Goal: Obtain resource: Download file/media

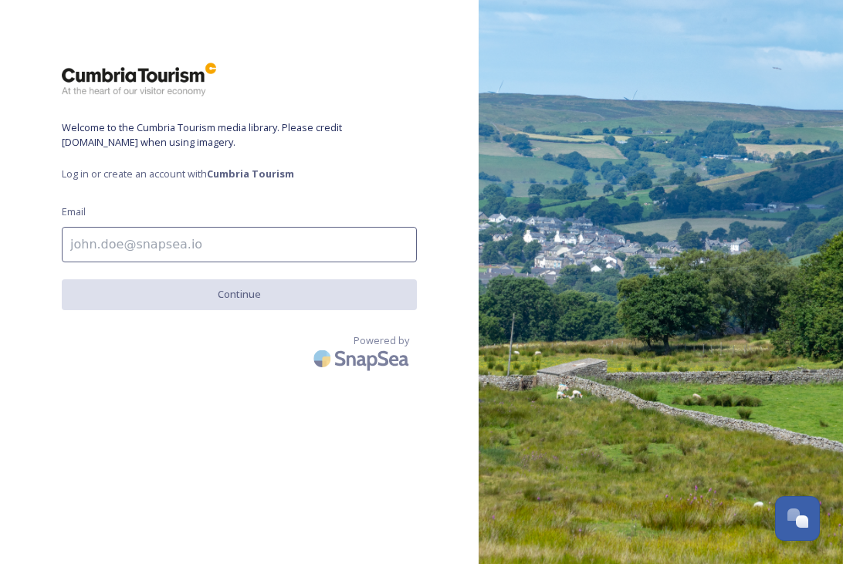
click at [213, 254] on input at bounding box center [239, 245] width 355 height 36
type input "ben.stubbs@cumberland.co.uk"
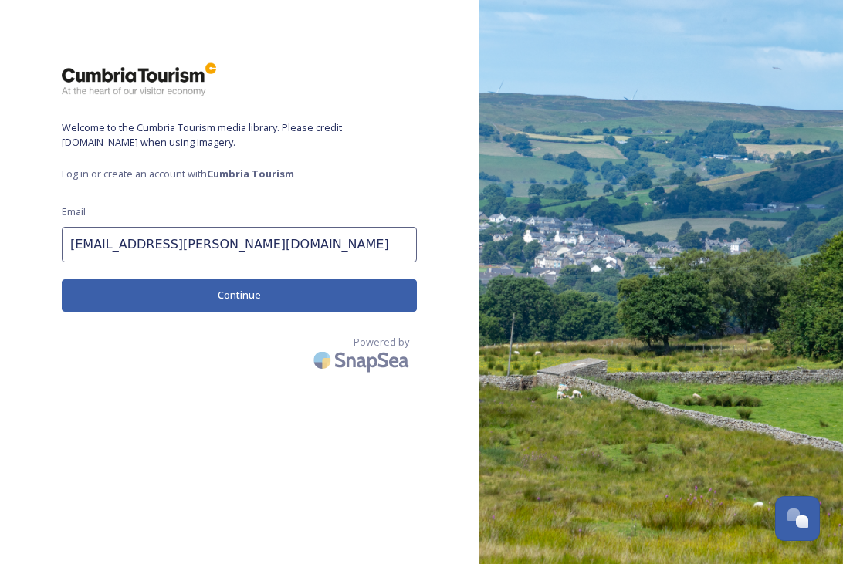
click at [240, 297] on button "Continue" at bounding box center [239, 296] width 355 height 32
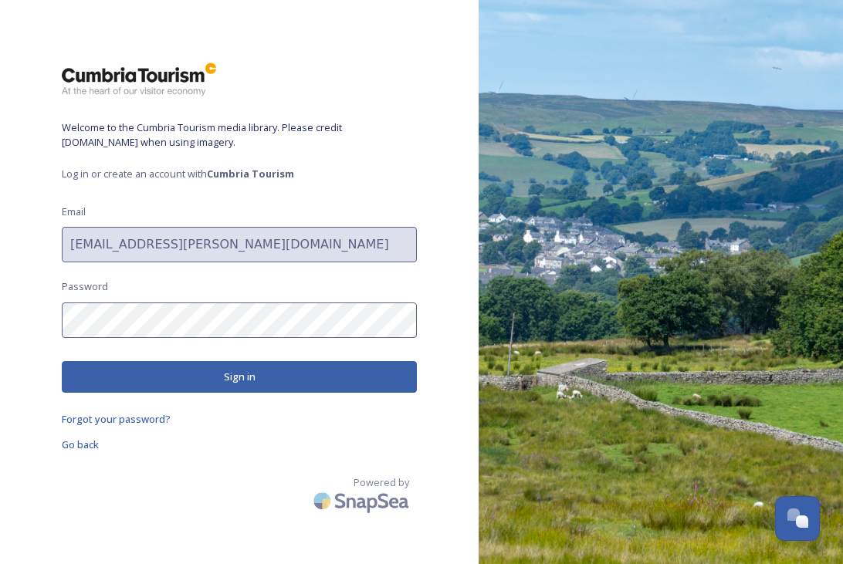
click at [260, 382] on button "Sign in" at bounding box center [239, 377] width 355 height 32
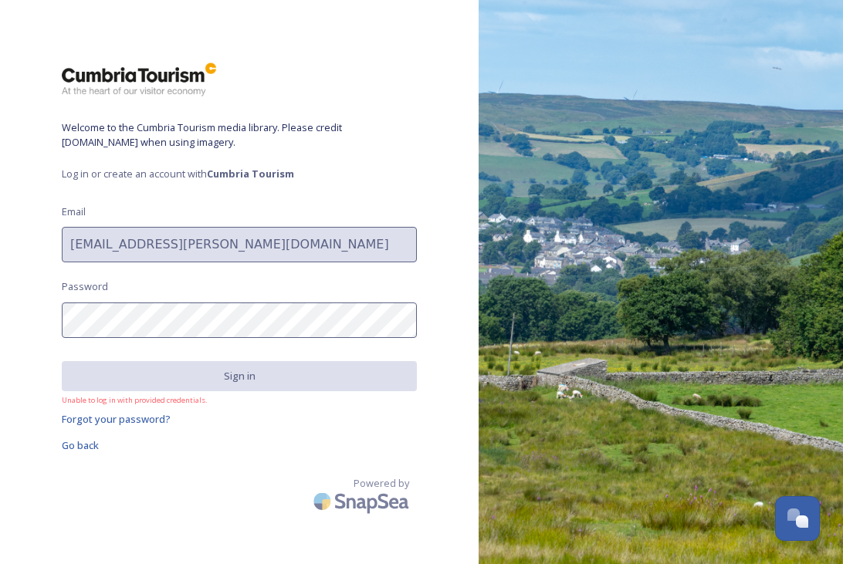
click at [44, 329] on div "Welcome to the Cumbria Tourism media library. Please credit visitlakedistrict.c…" at bounding box center [239, 282] width 479 height 441
click at [254, 290] on div "Welcome to the Cumbria Tourism media library. Please credit visitlakedistrict.c…" at bounding box center [239, 282] width 479 height 441
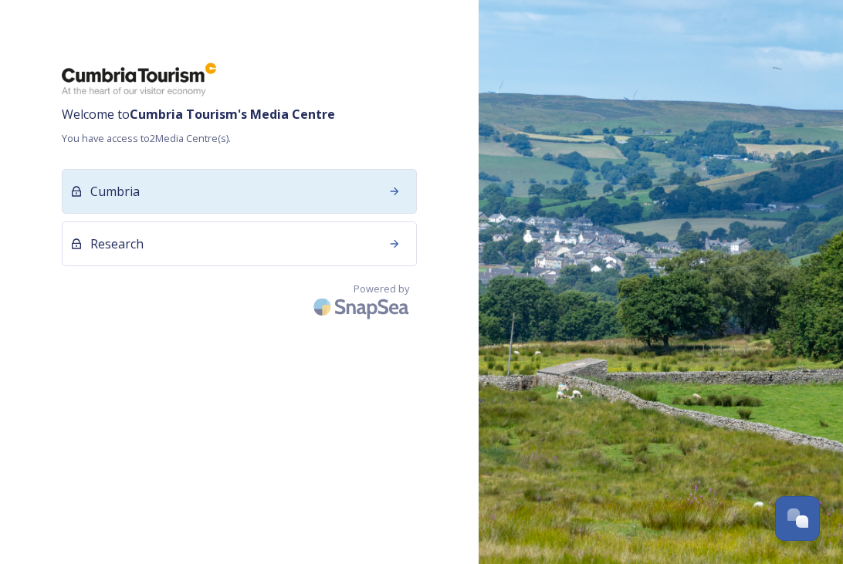
click at [296, 202] on div "Cumbria" at bounding box center [239, 191] width 355 height 45
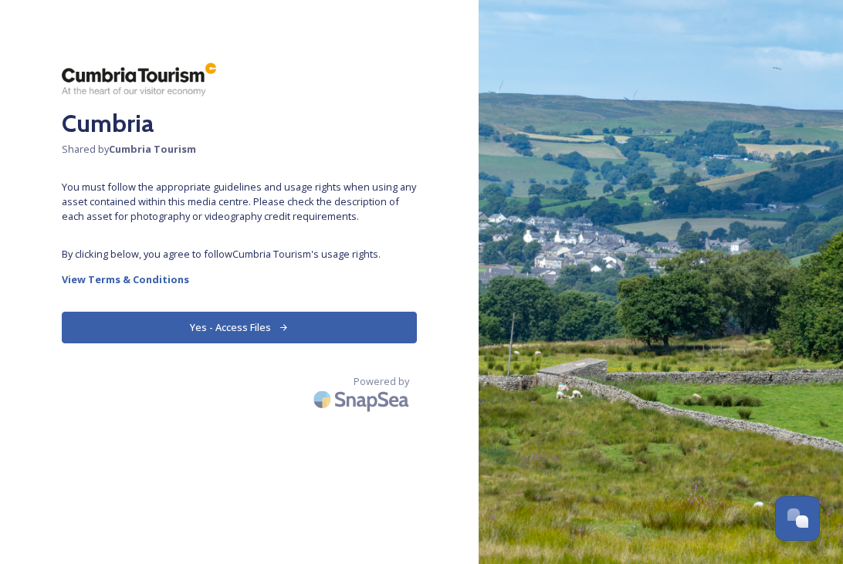
click at [228, 314] on button "Yes - Access Files" at bounding box center [239, 328] width 355 height 32
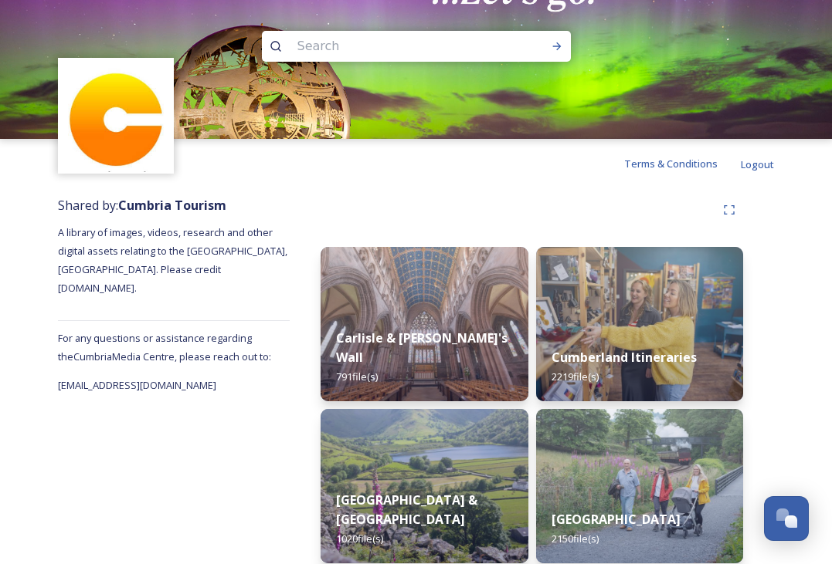
click at [345, 51] on input at bounding box center [396, 46] width 212 height 34
type input "cleator"
click at [548, 40] on div "Run Search" at bounding box center [557, 46] width 28 height 28
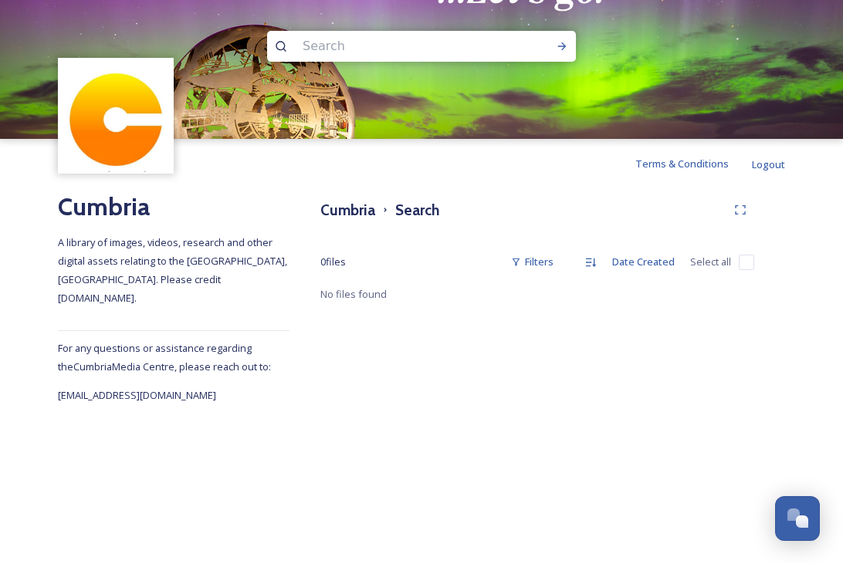
click at [367, 45] on input at bounding box center [401, 46] width 212 height 34
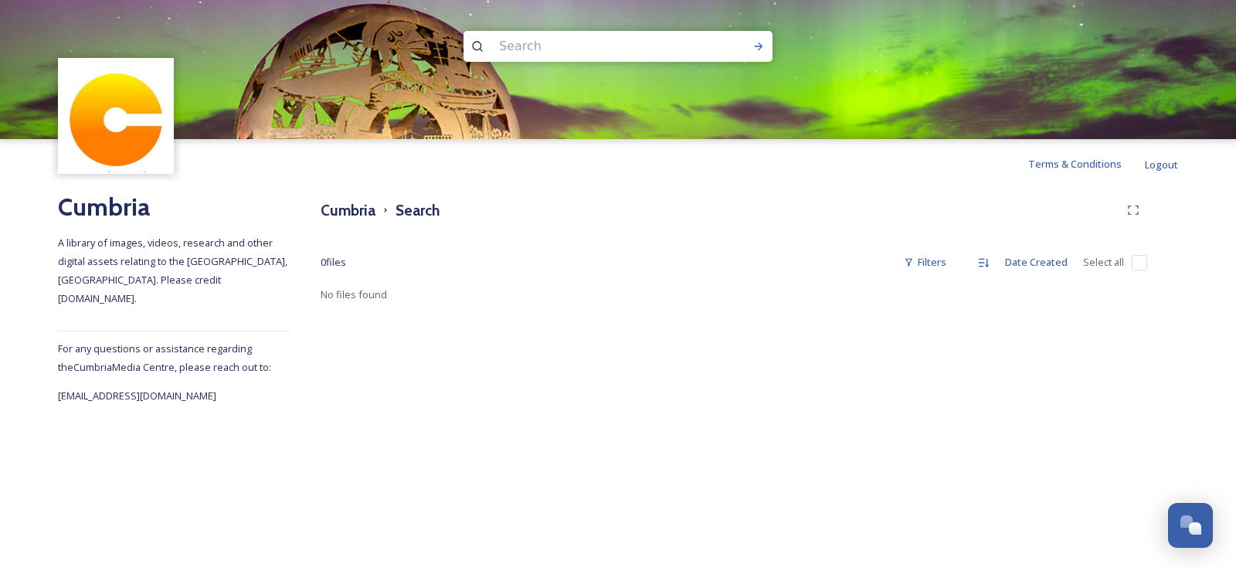
click at [497, 41] on input at bounding box center [597, 46] width 212 height 34
click at [618, 38] on input at bounding box center [597, 46] width 212 height 34
click at [754, 53] on div at bounding box center [758, 46] width 28 height 28
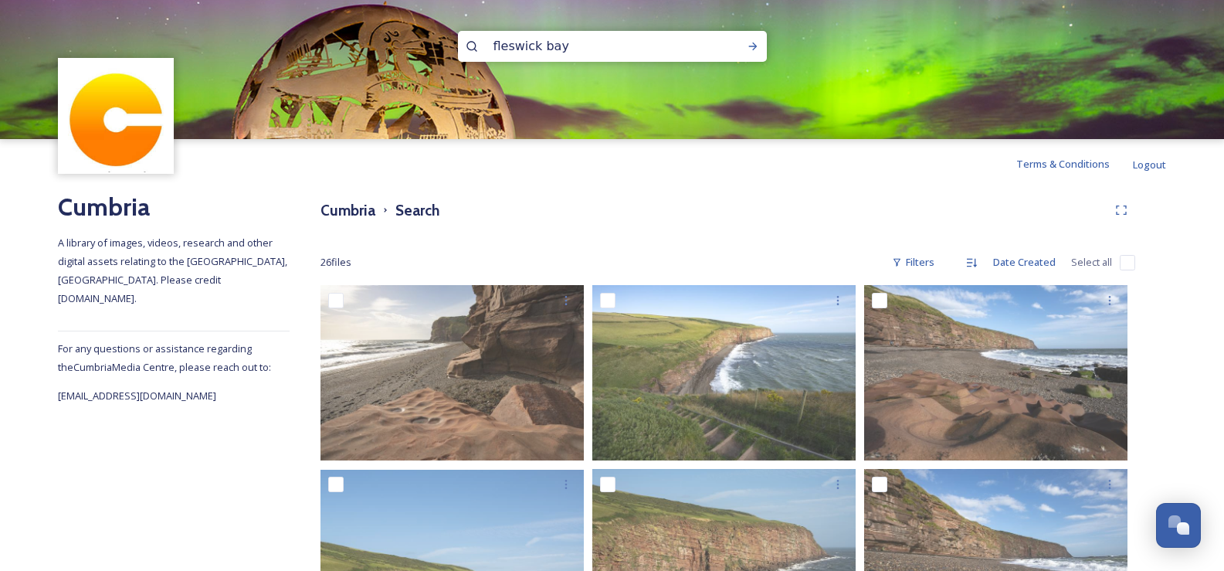
drag, startPoint x: 656, startPoint y: 49, endPoint x: 485, endPoint y: 32, distance: 172.3
click at [486, 32] on input "fleswick bay" at bounding box center [592, 46] width 212 height 34
type input "St Bees lighthouse"
click at [751, 40] on icon at bounding box center [753, 46] width 12 height 12
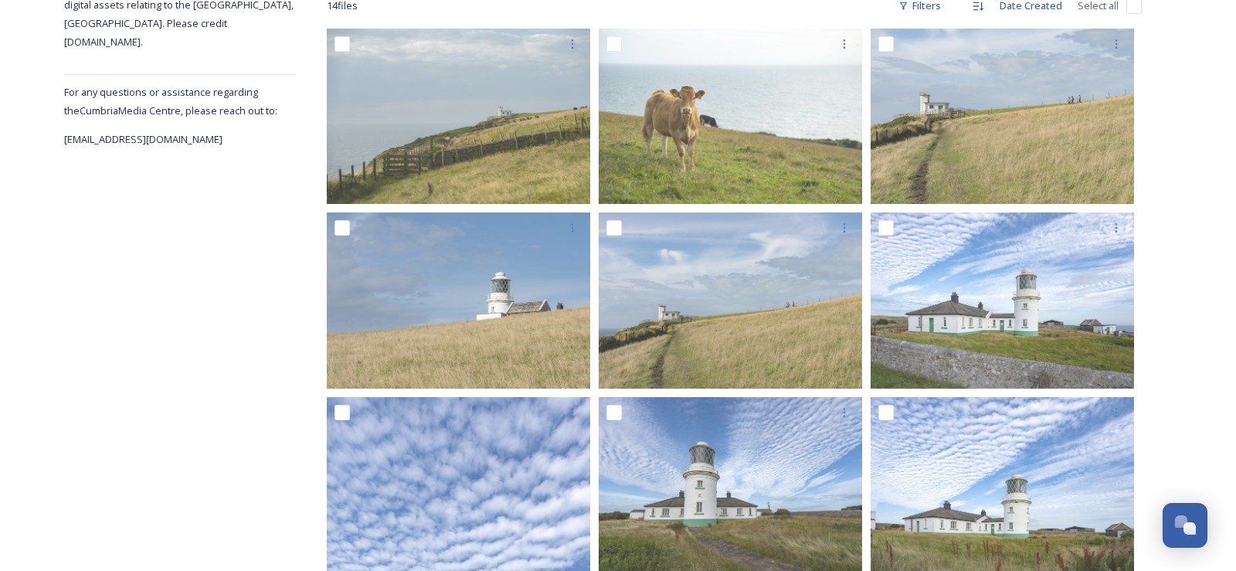
scroll to position [270, 0]
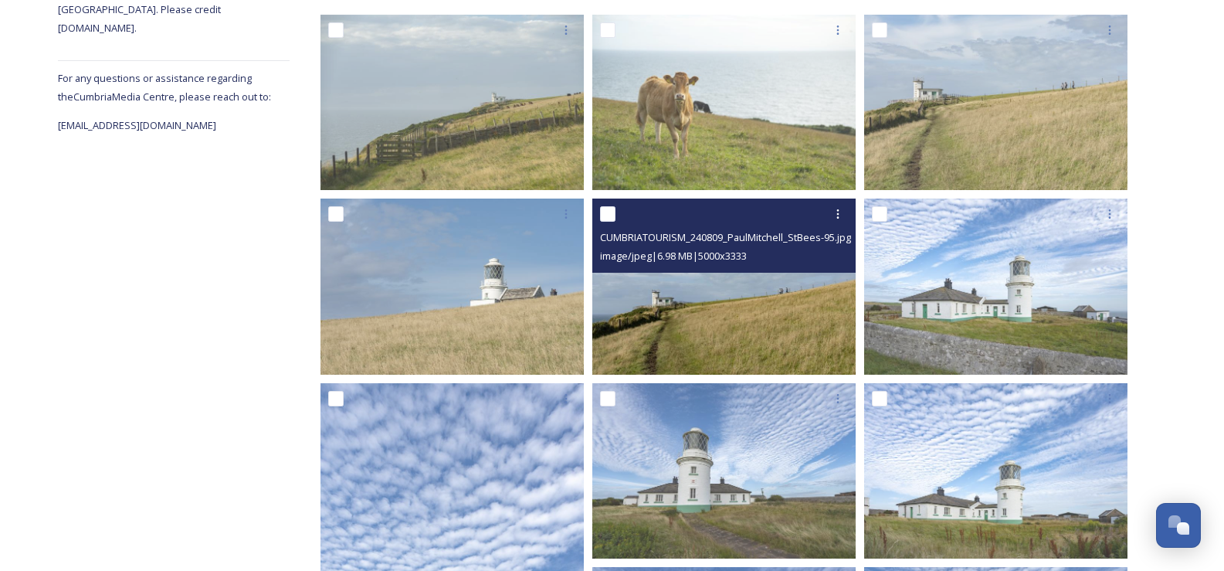
click at [673, 298] on img at bounding box center [723, 285] width 263 height 175
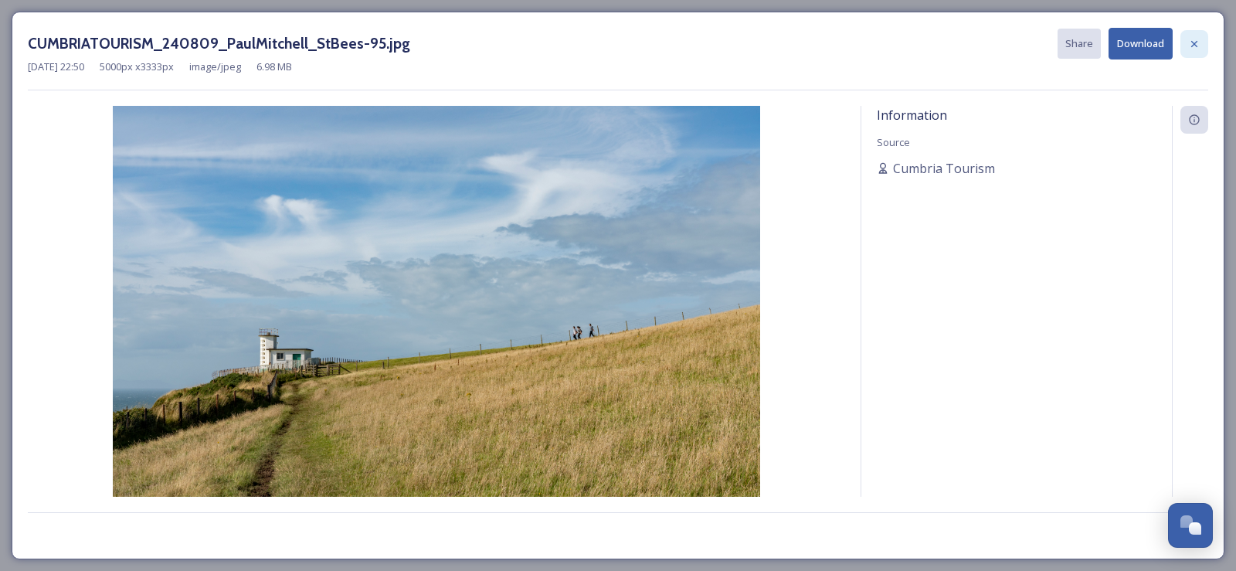
click at [842, 42] on icon at bounding box center [1194, 44] width 12 height 12
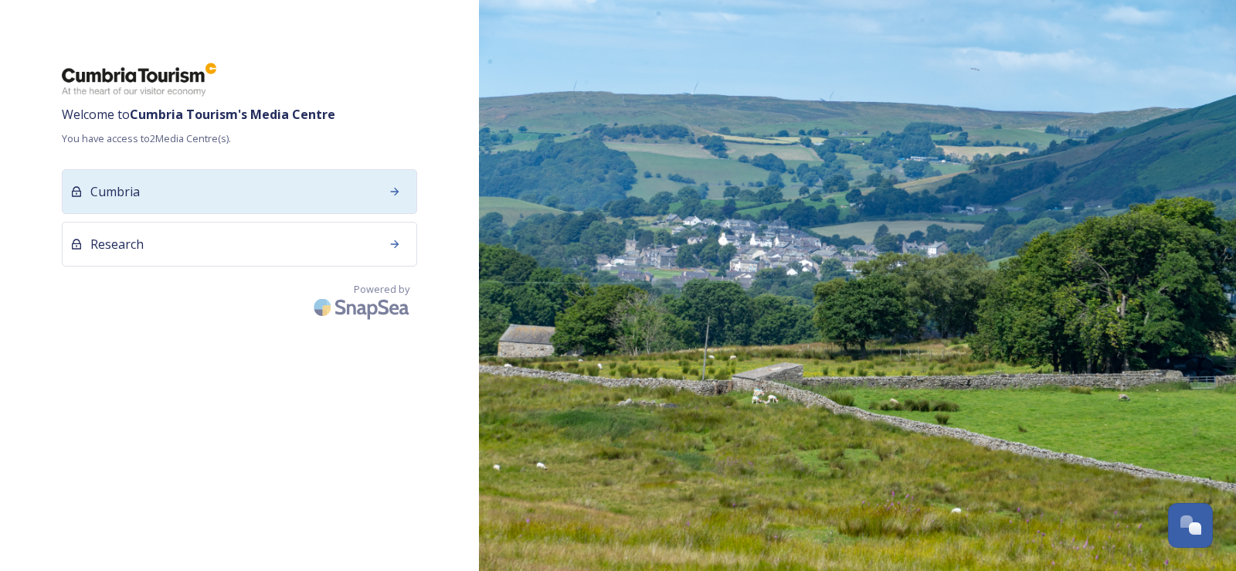
click at [163, 205] on div "Cumbria" at bounding box center [239, 191] width 355 height 45
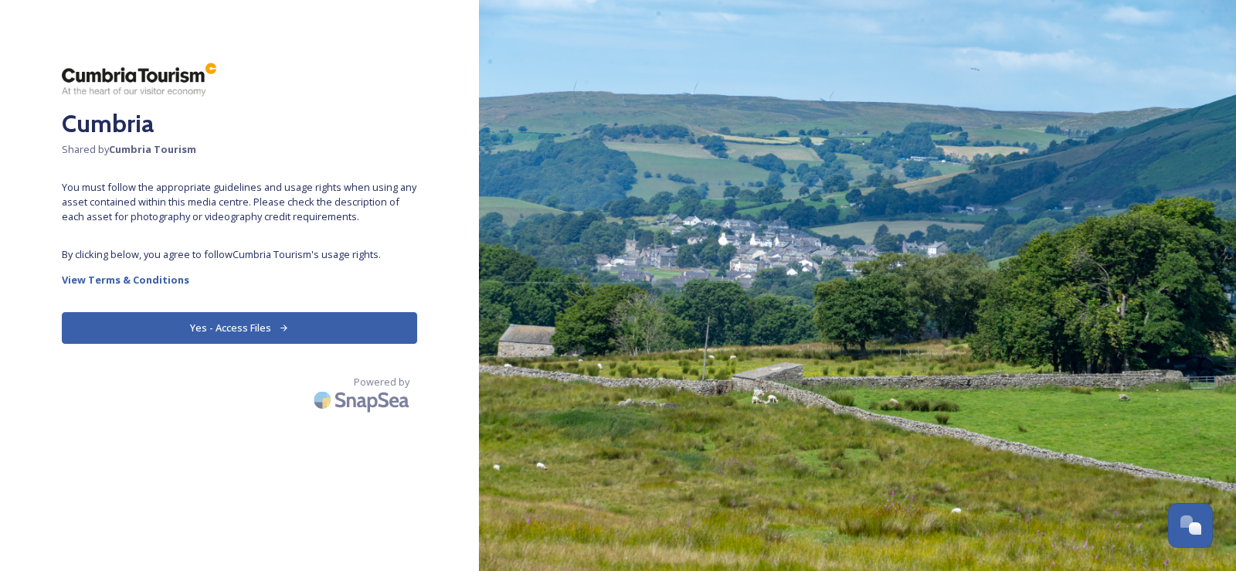
click at [206, 336] on button "Yes - Access Files" at bounding box center [239, 328] width 355 height 32
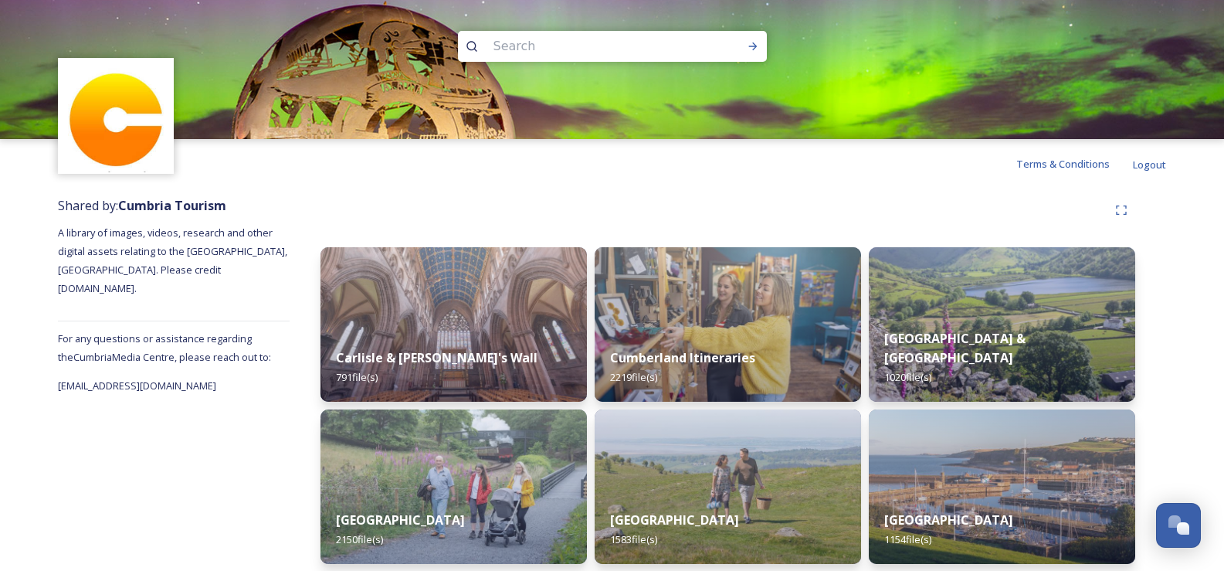
click at [603, 54] on input at bounding box center [592, 46] width 212 height 34
type input "St Bees Lighthouse"
click at [754, 48] on icon at bounding box center [752, 46] width 8 height 8
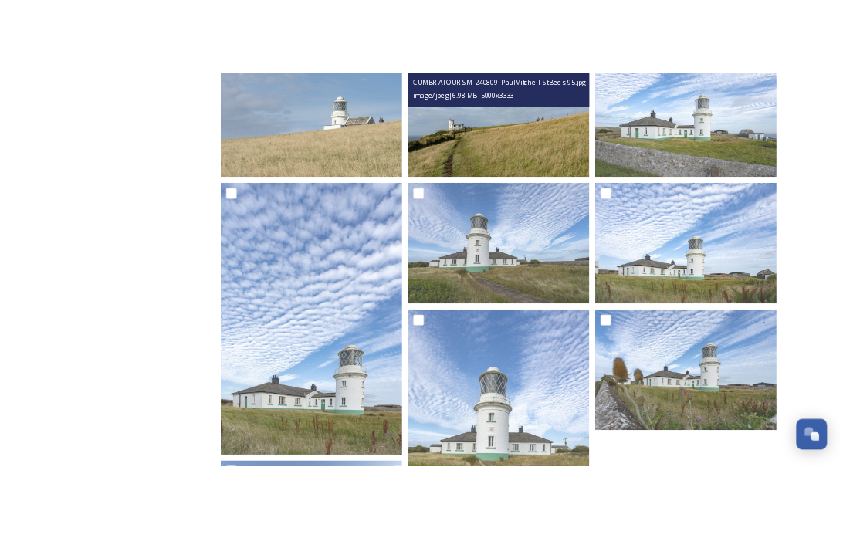
scroll to position [416, 0]
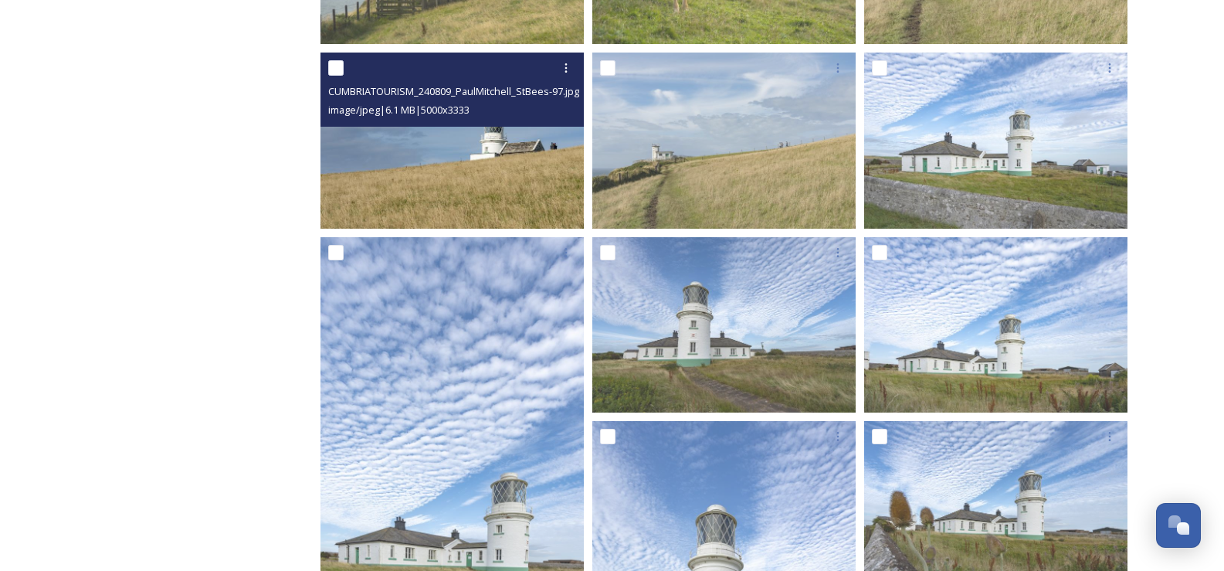
click at [529, 181] on img at bounding box center [451, 140] width 263 height 175
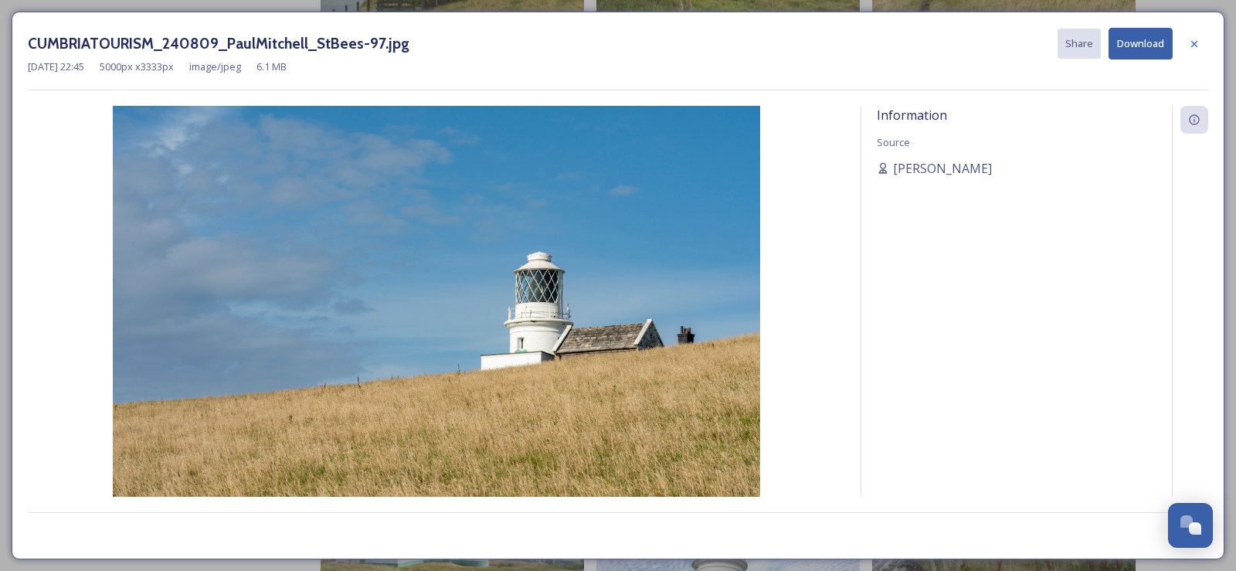
click at [842, 36] on button "Download" at bounding box center [1140, 44] width 64 height 32
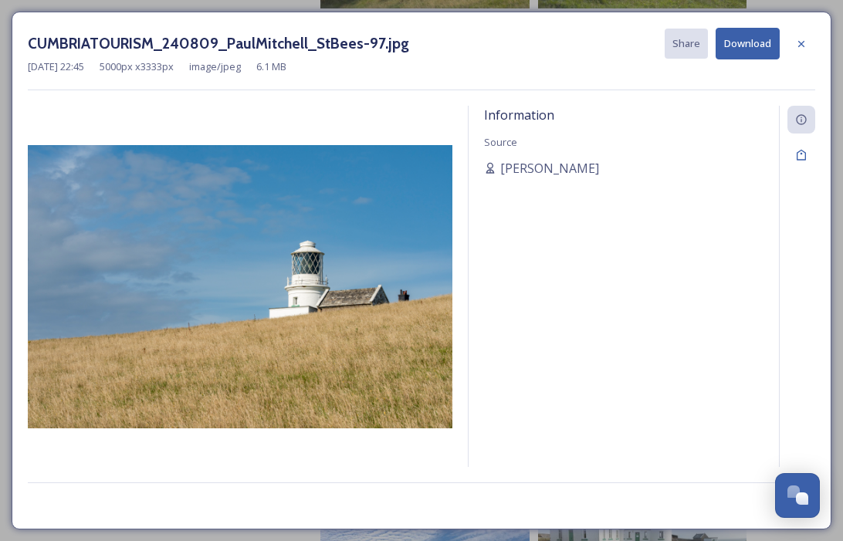
click at [573, 342] on div "Information Source Paul Mitchell" at bounding box center [624, 307] width 310 height 402
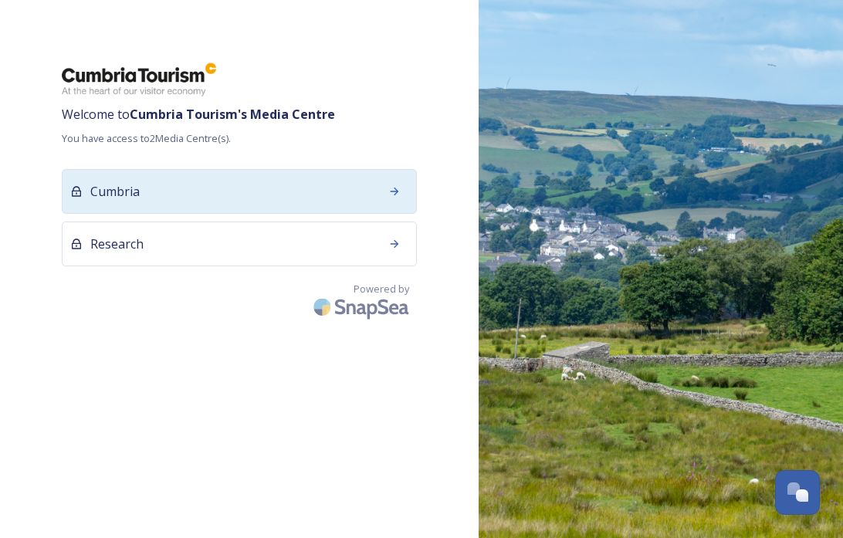
click at [246, 196] on div "Cumbria" at bounding box center [239, 191] width 355 height 45
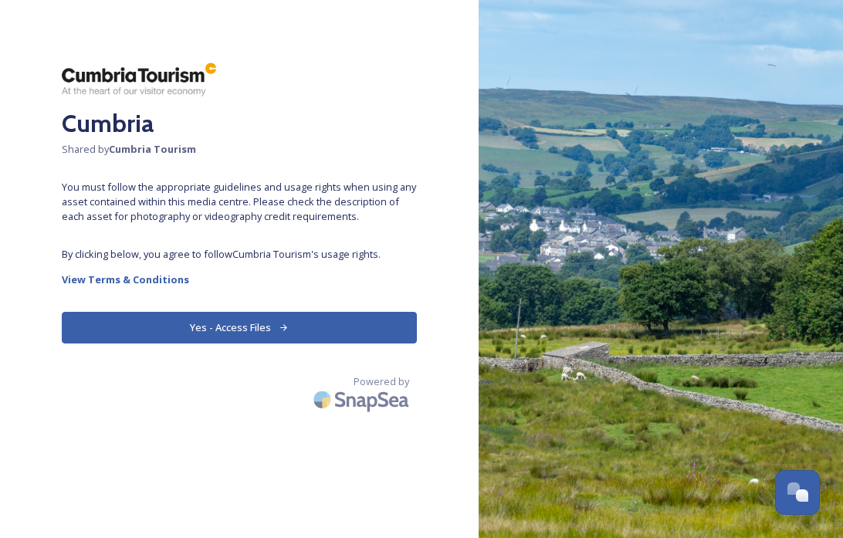
click at [245, 333] on button "Yes - Access Files" at bounding box center [239, 328] width 355 height 32
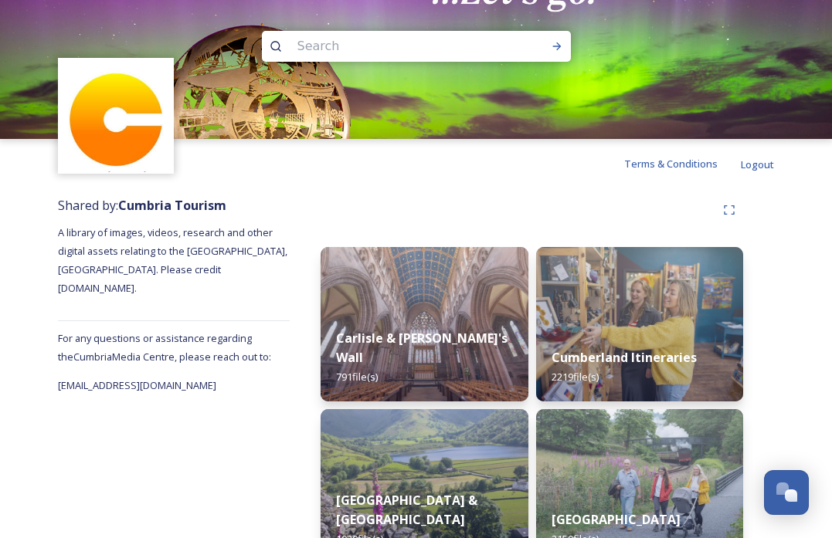
click at [375, 38] on input at bounding box center [396, 46] width 212 height 34
type input "longland lake country park"
click at [554, 38] on div "Run Search" at bounding box center [557, 46] width 28 height 28
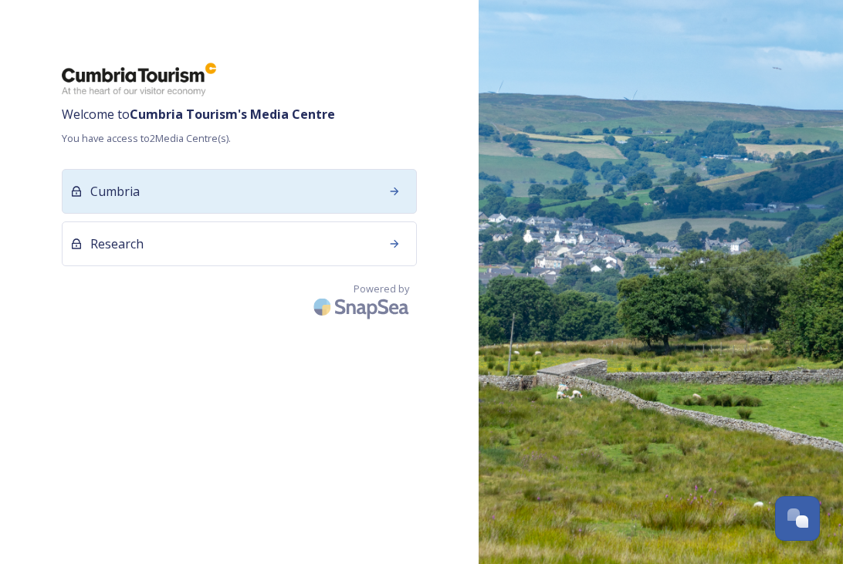
click at [143, 191] on div "Cumbria" at bounding box center [239, 191] width 355 height 45
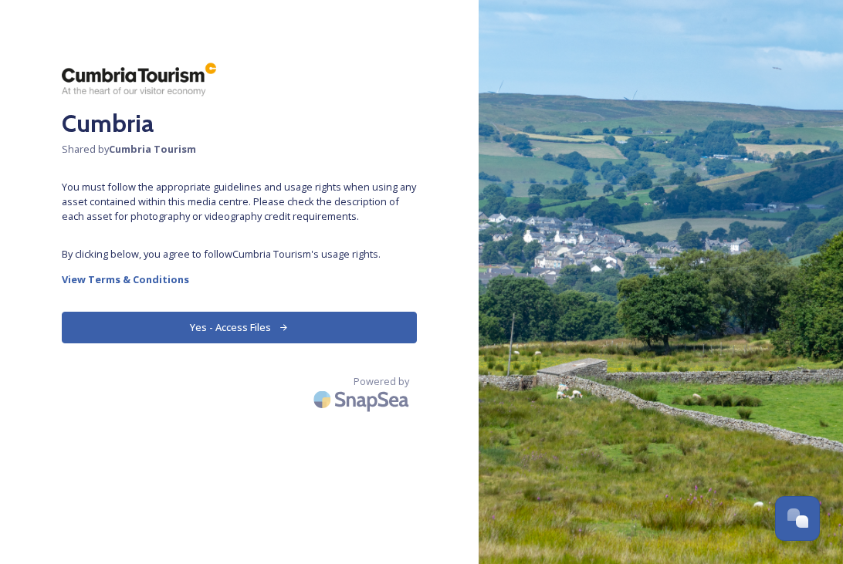
click at [239, 320] on button "Yes - Access Files" at bounding box center [239, 328] width 355 height 32
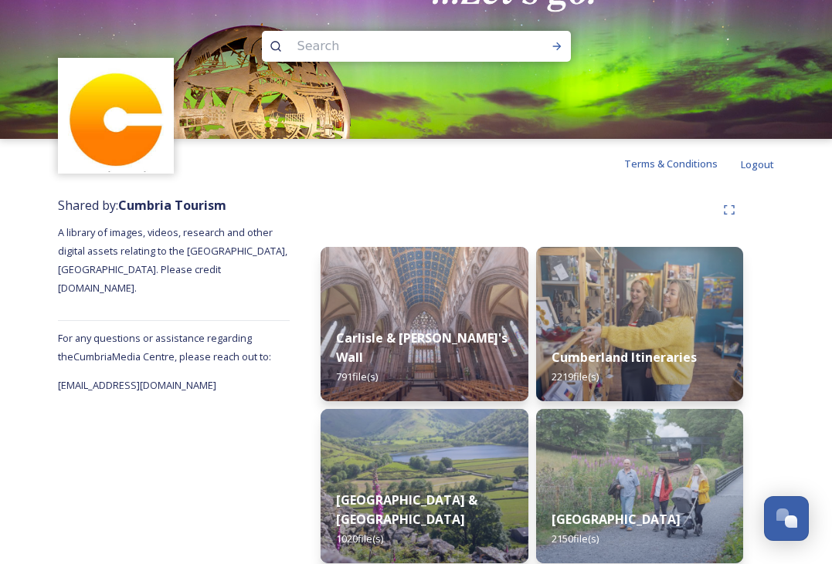
click at [451, 54] on input at bounding box center [396, 46] width 212 height 34
type input "tractor"
click at [555, 52] on icon at bounding box center [557, 46] width 12 height 12
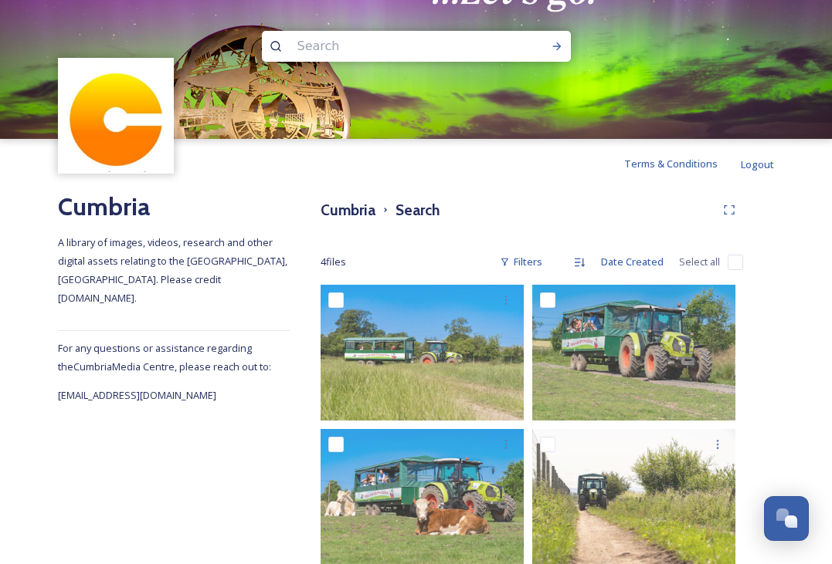
scroll to position [34, 0]
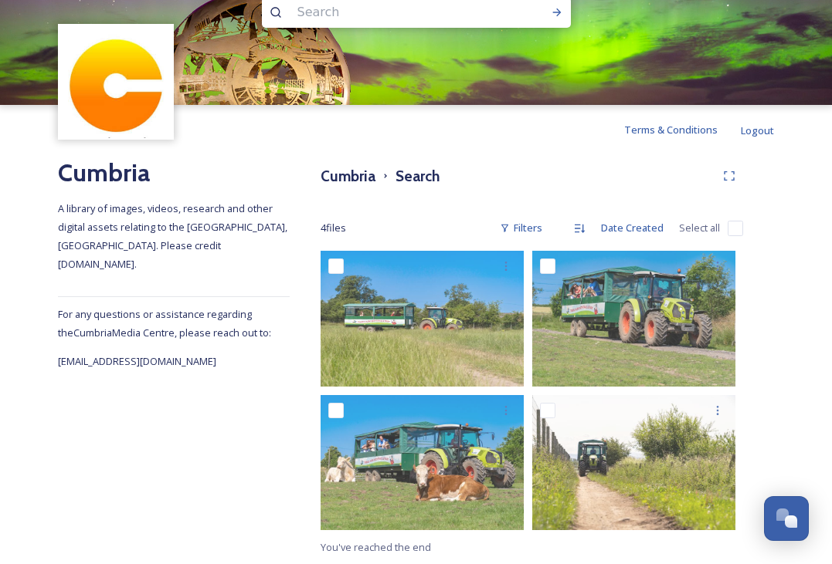
click at [389, 9] on input at bounding box center [396, 12] width 212 height 34
type input "van"
click at [534, 30] on img at bounding box center [416, 35] width 832 height 139
click at [571, 6] on div "van" at bounding box center [416, 35] width 832 height 139
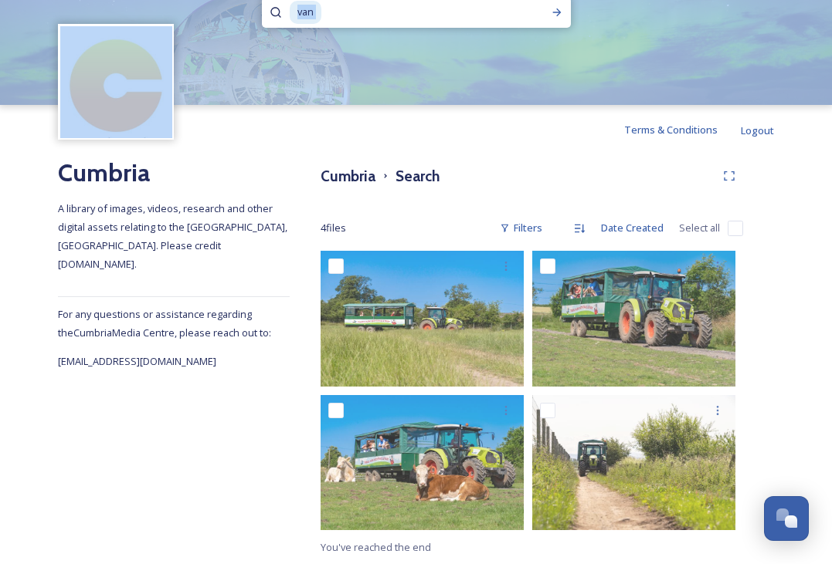
scroll to position [25, 0]
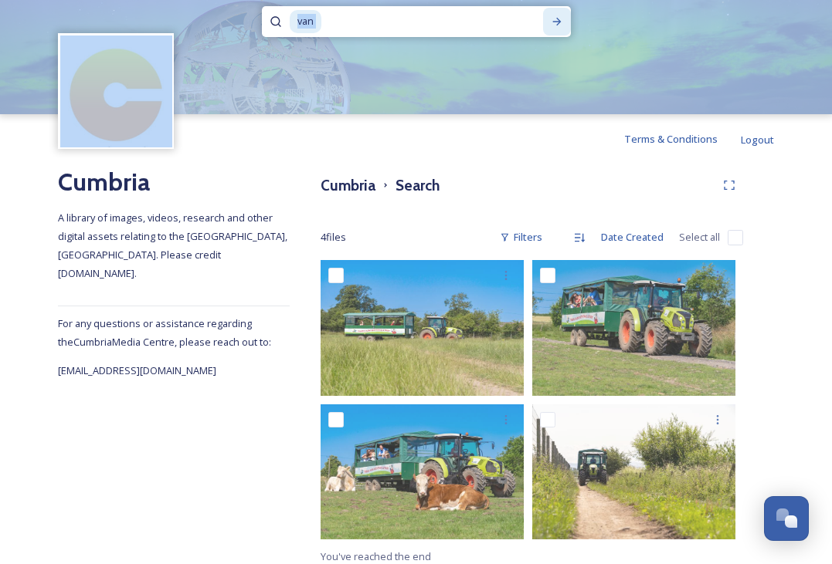
click at [555, 13] on div "Run Search" at bounding box center [557, 22] width 28 height 28
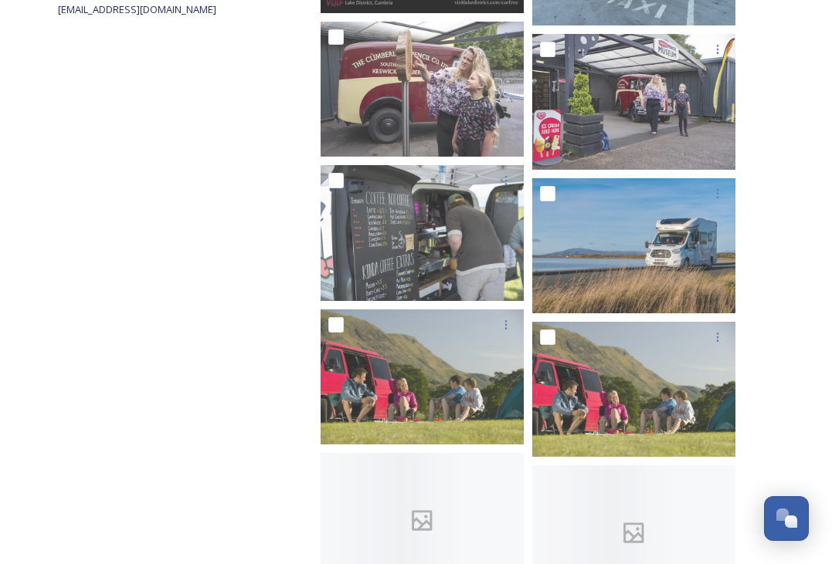
scroll to position [541, 0]
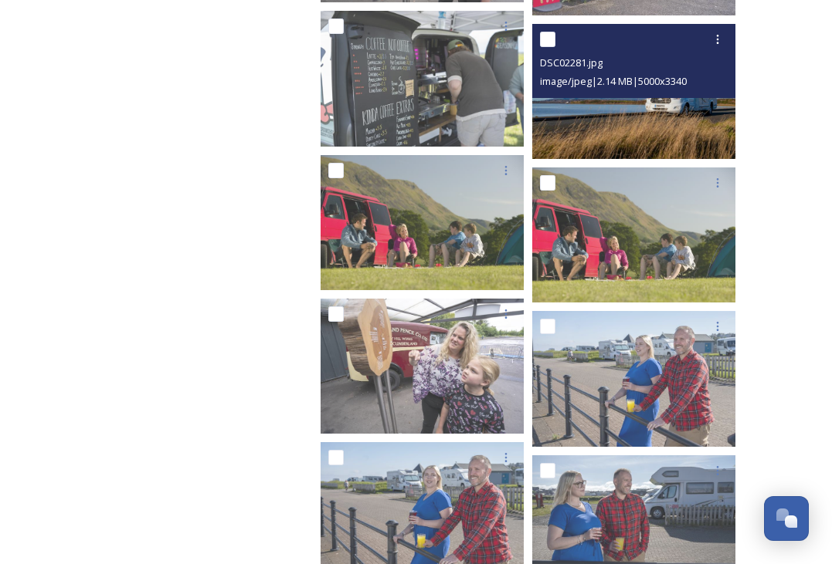
click at [621, 93] on div "DSC02281.jpg image/jpeg | 2.14 MB | 5000 x 3340" at bounding box center [633, 61] width 203 height 74
click at [688, 130] on img at bounding box center [633, 91] width 203 height 136
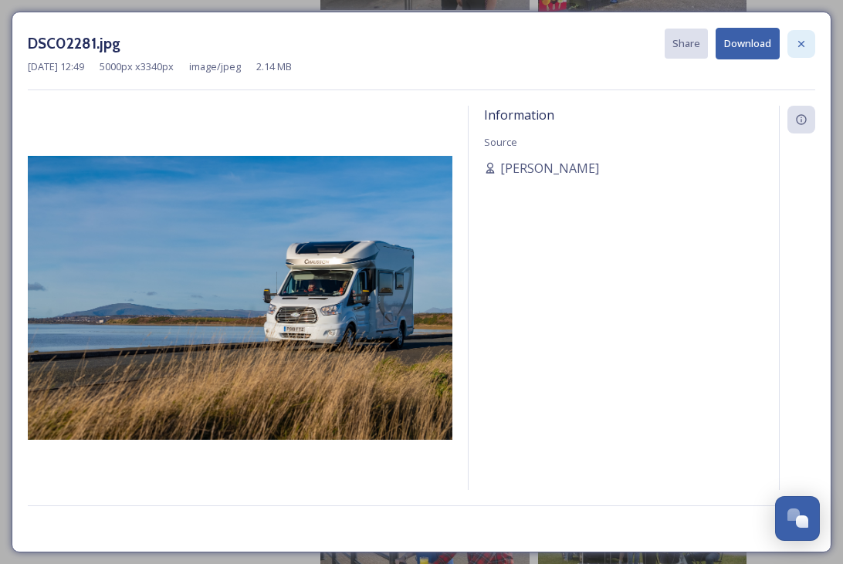
click at [803, 42] on icon at bounding box center [801, 43] width 6 height 6
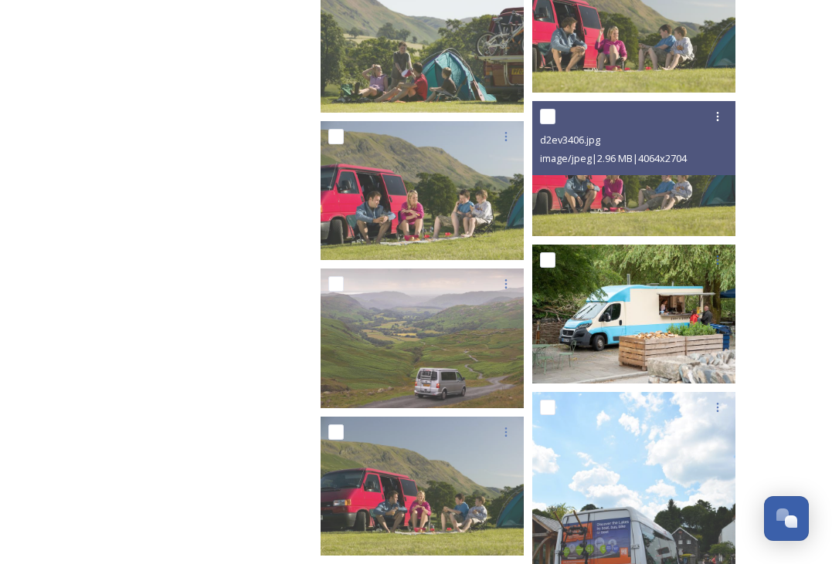
scroll to position [1699, 0]
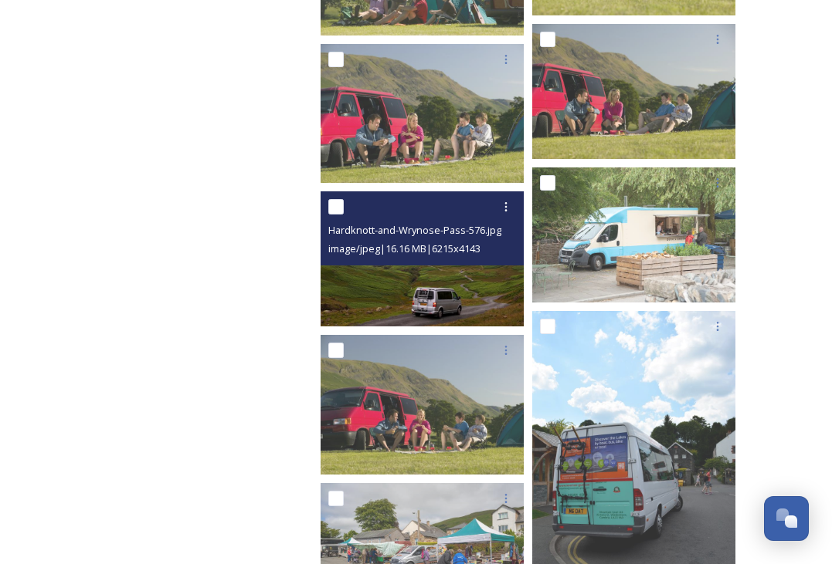
click at [428, 277] on img at bounding box center [421, 259] width 203 height 135
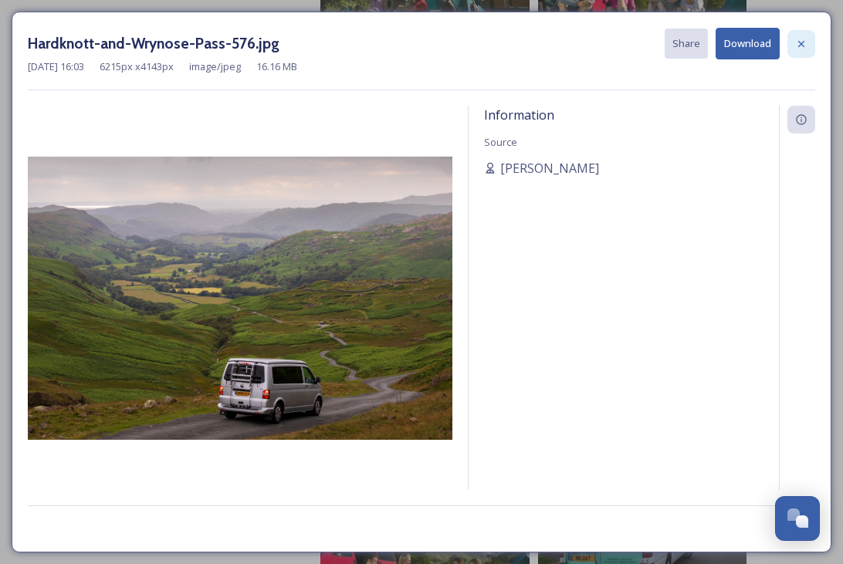
click at [802, 41] on icon at bounding box center [801, 44] width 12 height 12
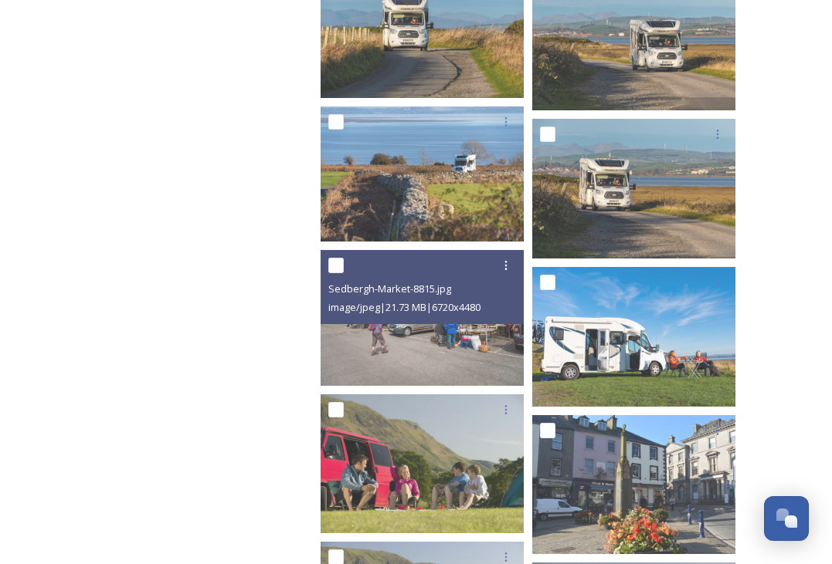
scroll to position [2780, 0]
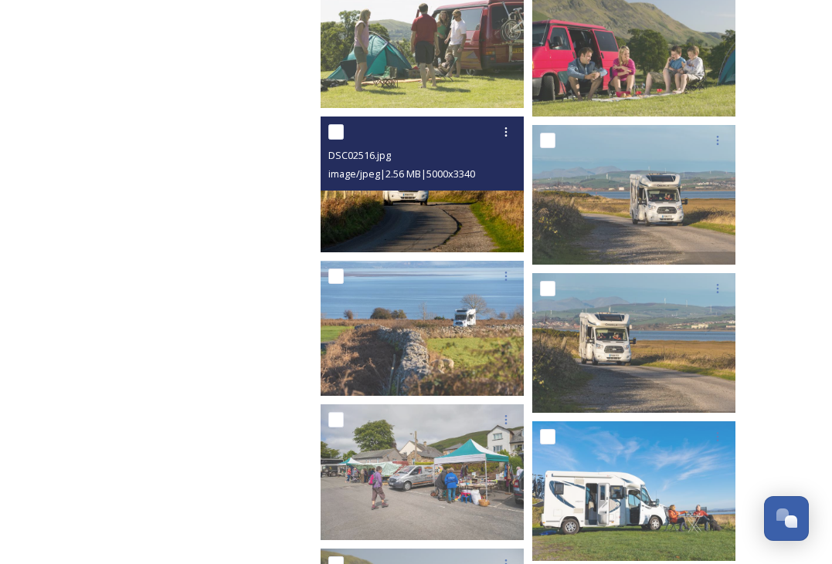
click at [441, 189] on div "DSC02516.jpg image/jpeg | 2.56 MB | 5000 x 3340" at bounding box center [421, 154] width 203 height 74
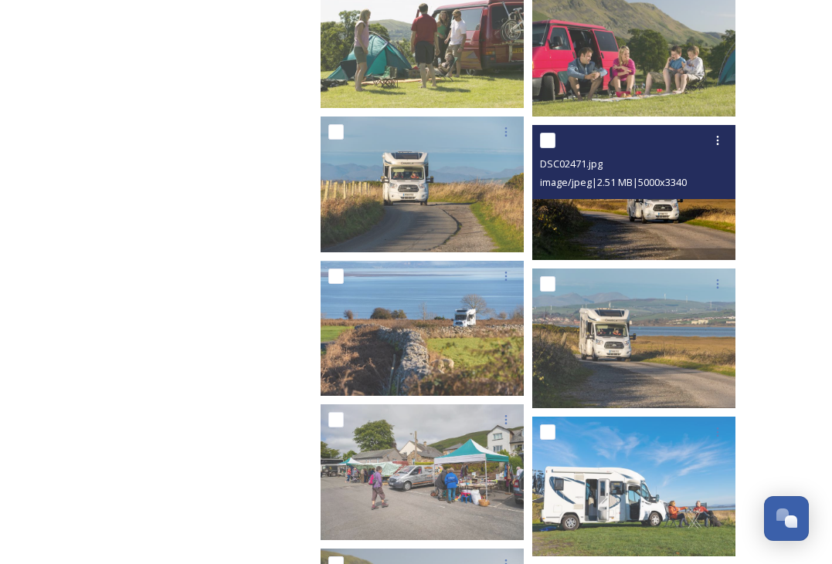
click at [626, 195] on div "DSC02471.jpg image/jpeg | 2.51 MB | 5000 x 3340" at bounding box center [633, 162] width 203 height 74
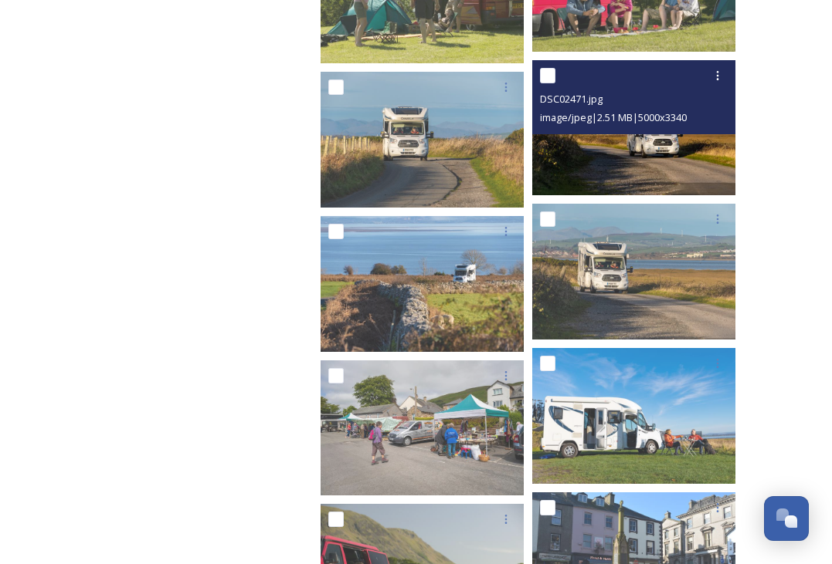
click at [608, 164] on img at bounding box center [633, 127] width 203 height 136
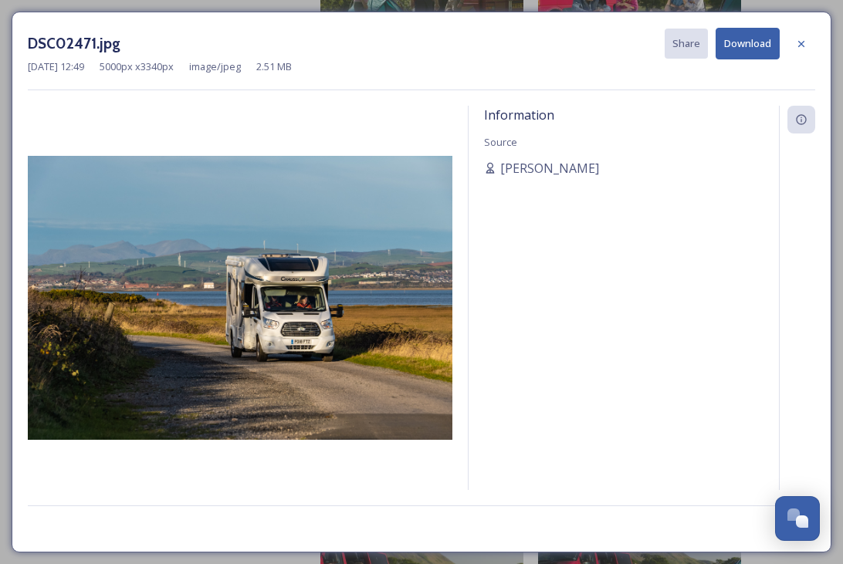
click at [294, 315] on img at bounding box center [240, 297] width 425 height 283
click at [793, 49] on div at bounding box center [802, 44] width 28 height 28
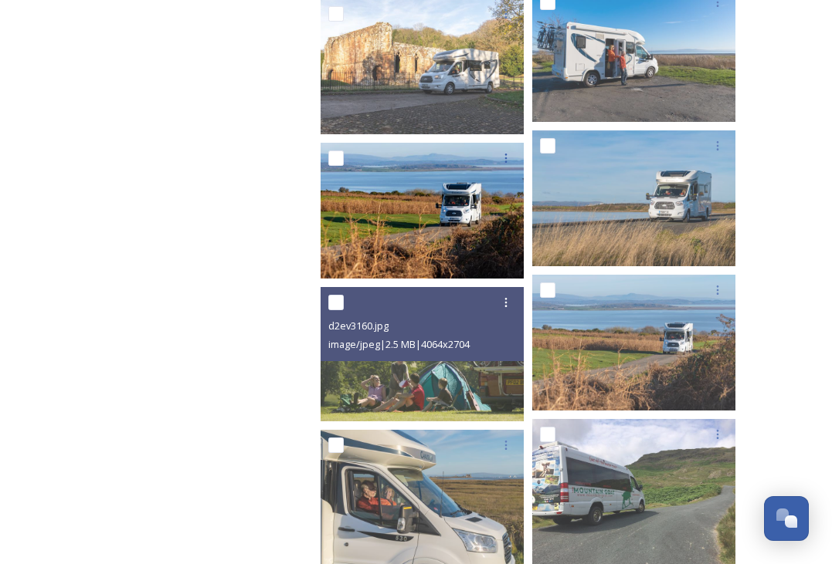
scroll to position [4093, 0]
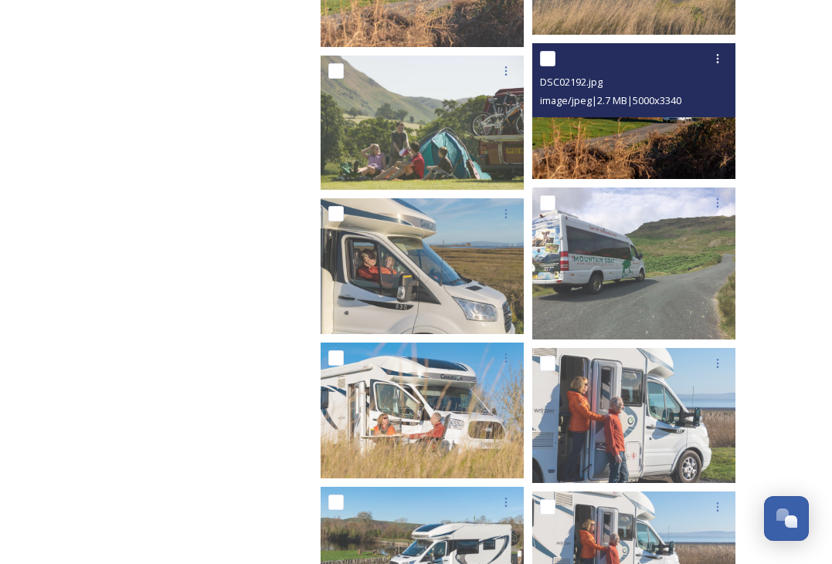
click at [619, 134] on img at bounding box center [633, 111] width 203 height 136
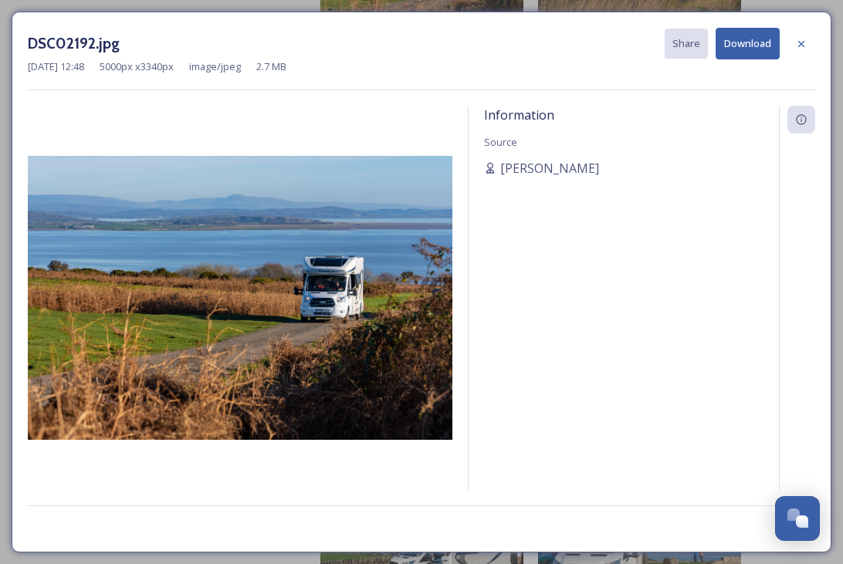
click at [803, 36] on div at bounding box center [802, 44] width 28 height 28
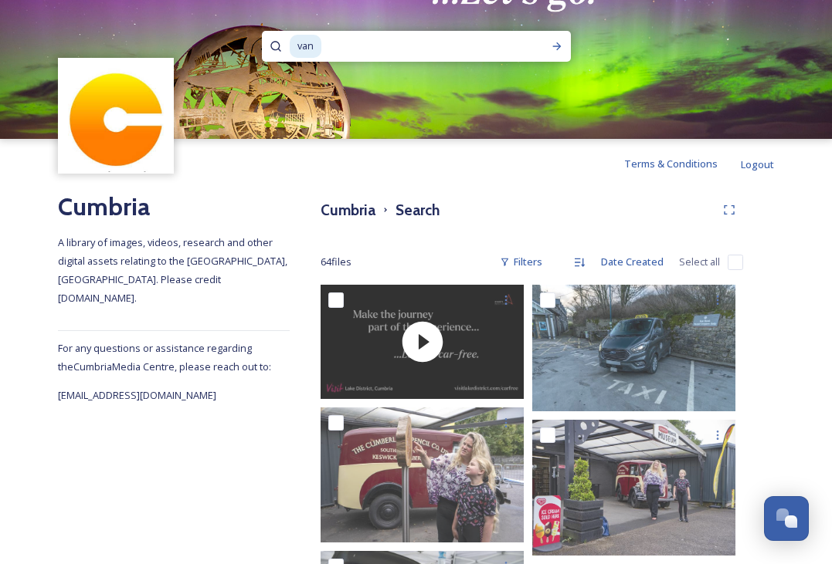
drag, startPoint x: 429, startPoint y: 45, endPoint x: 283, endPoint y: 41, distance: 146.8
click at [285, 42] on div "van" at bounding box center [416, 46] width 309 height 31
type input "v"
type input "farm"
type input "f"
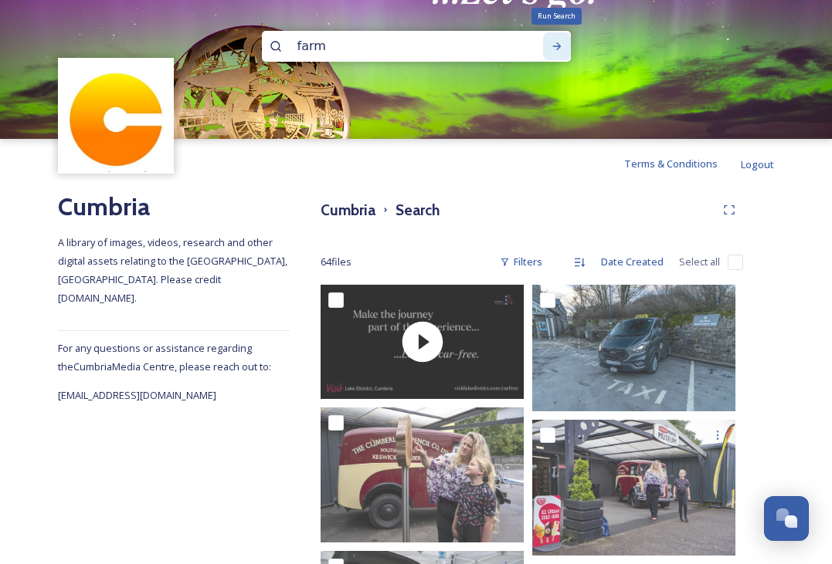
type input "farm"
click at [551, 42] on icon at bounding box center [557, 46] width 12 height 12
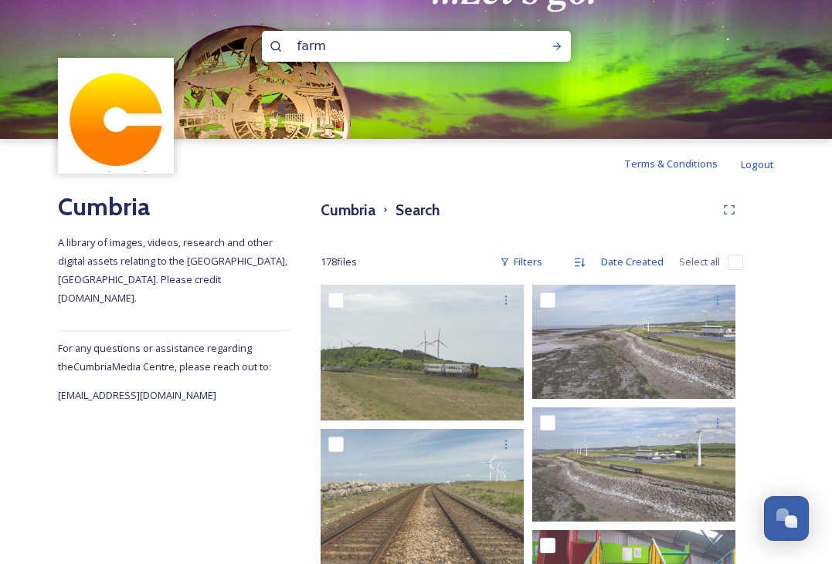
click at [531, 26] on img at bounding box center [416, 69] width 832 height 139
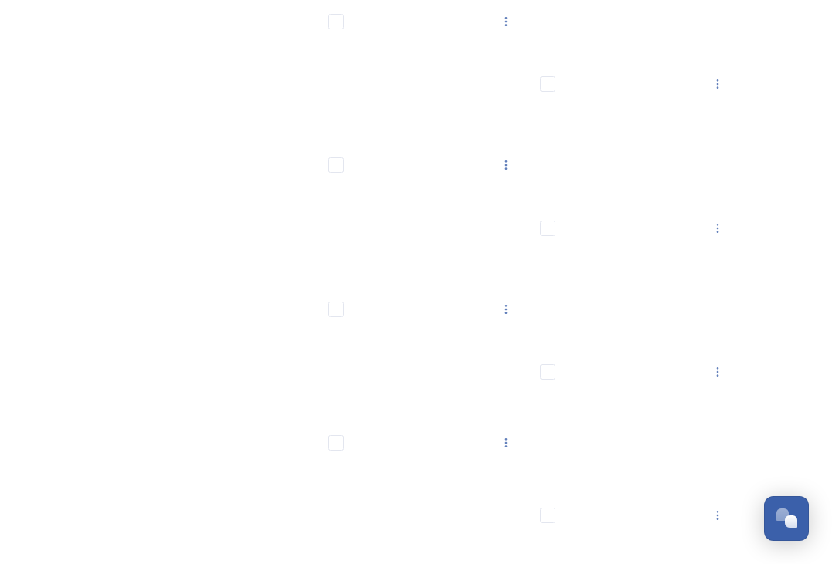
scroll to position [11033, 0]
